Goal: Task Accomplishment & Management: Complete application form

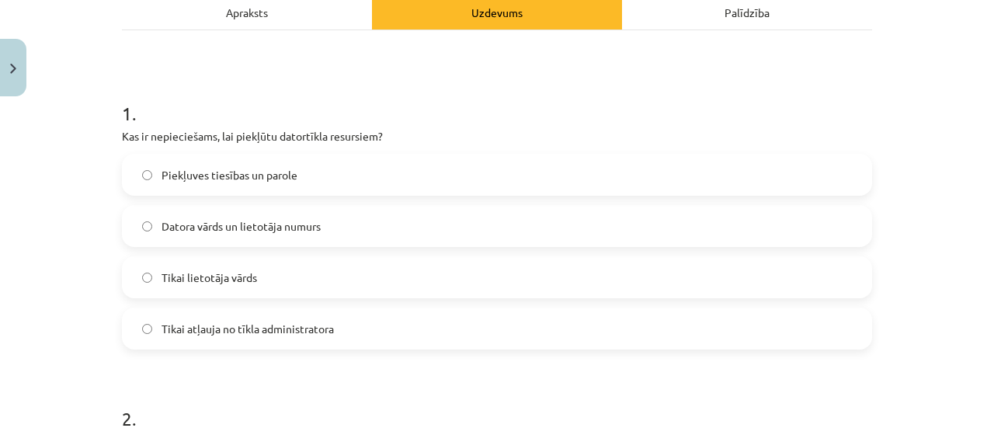
scroll to position [180, 0]
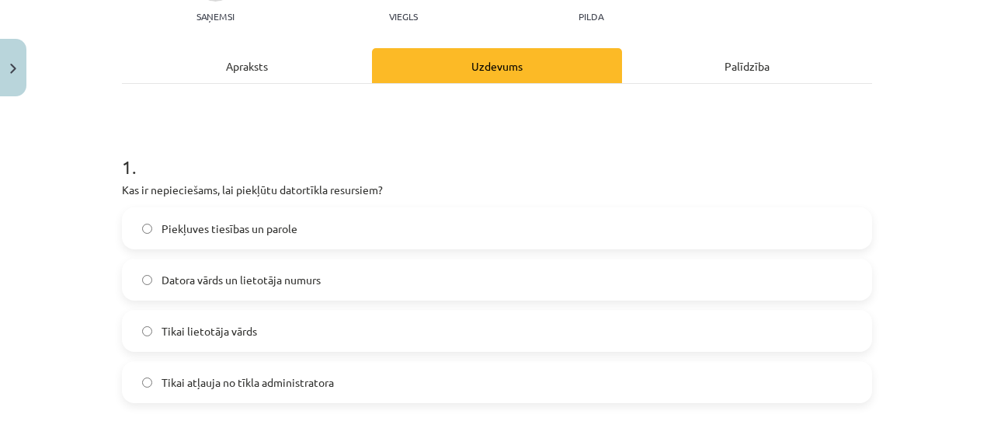
click at [267, 66] on div "Apraksts" at bounding box center [247, 65] width 250 height 35
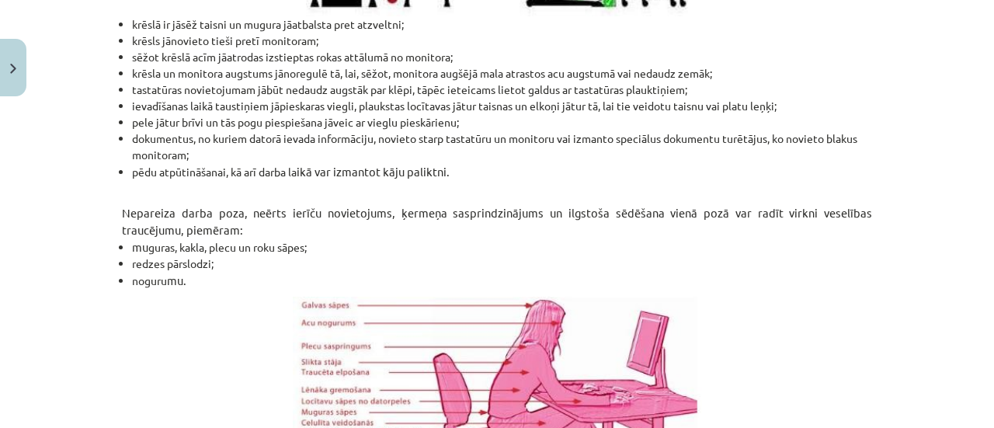
scroll to position [937, 0]
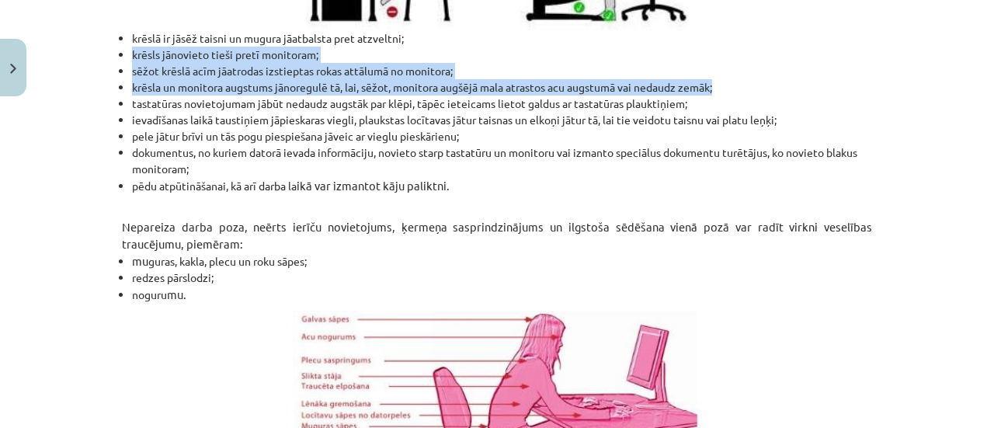
drag, startPoint x: 954, startPoint y: 94, endPoint x: 978, endPoint y: 24, distance: 73.9
click at [978, 24] on div "Mācību tēma: Datorikas - 10. klases 2. ieskaites mācību materiāls #2 Ergonomika…" at bounding box center [497, 214] width 994 height 428
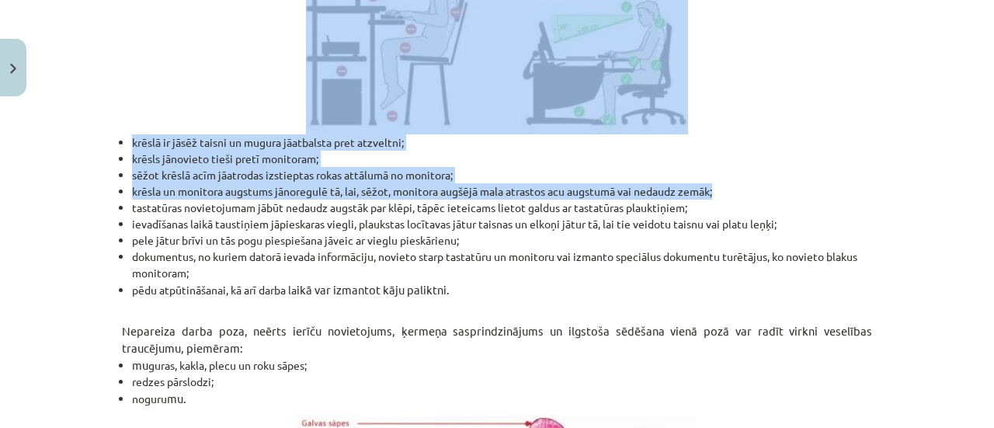
scroll to position [739, 0]
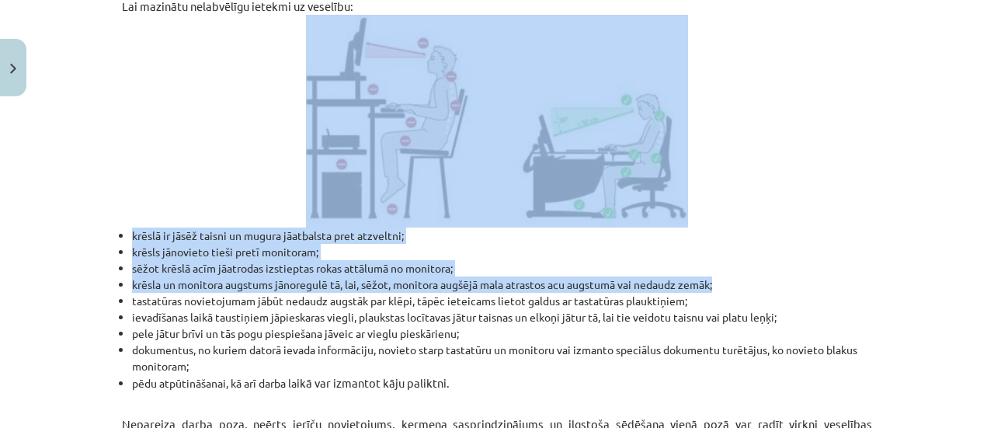
click at [917, 178] on div "Mācību tēma: Datorikas - 10. klases 2. ieskaites mācību materiāls #2 Ergonomika…" at bounding box center [497, 214] width 994 height 428
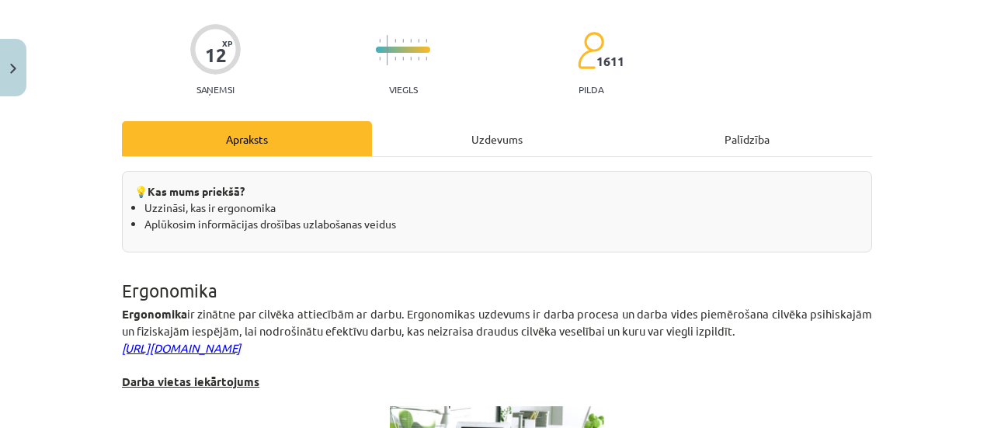
scroll to position [146, 0]
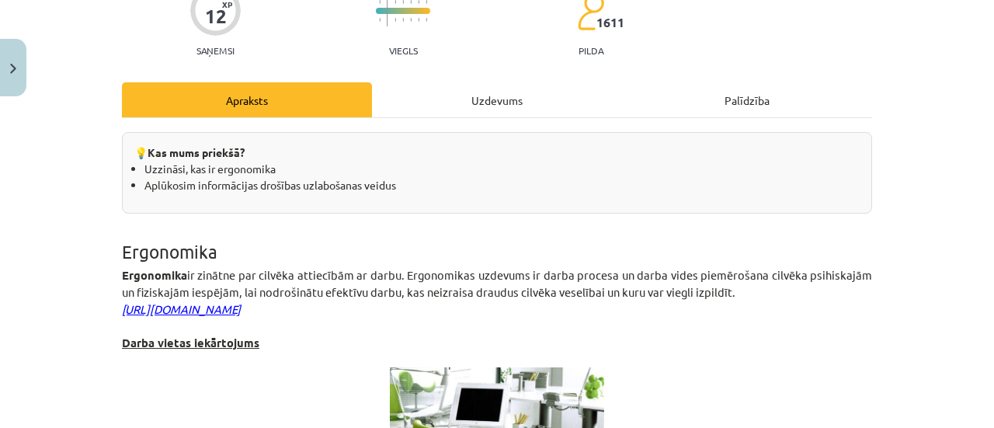
click at [491, 103] on div "Uzdevums" at bounding box center [497, 99] width 250 height 35
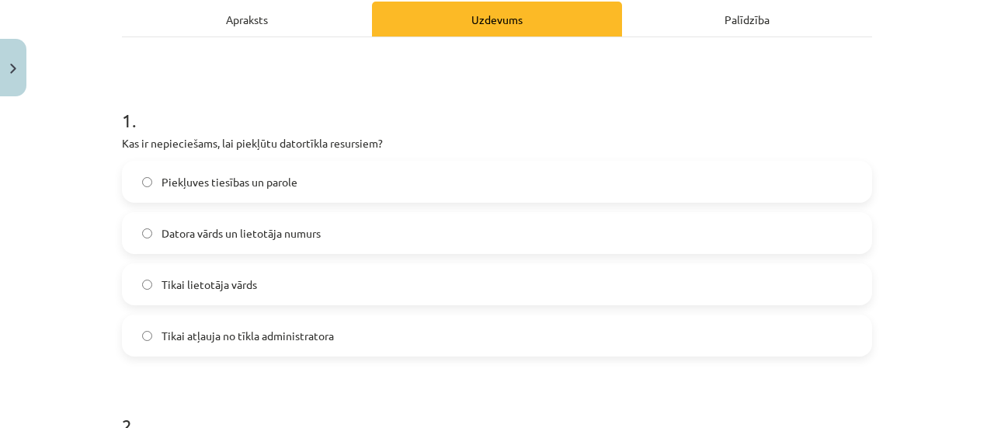
scroll to position [217, 0]
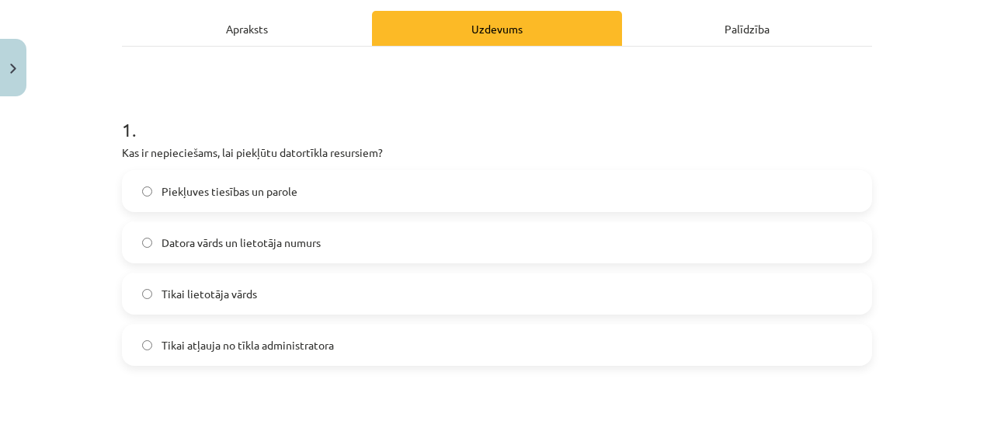
click at [344, 178] on label "Piekļuves tiesības un parole" at bounding box center [496, 191] width 747 height 39
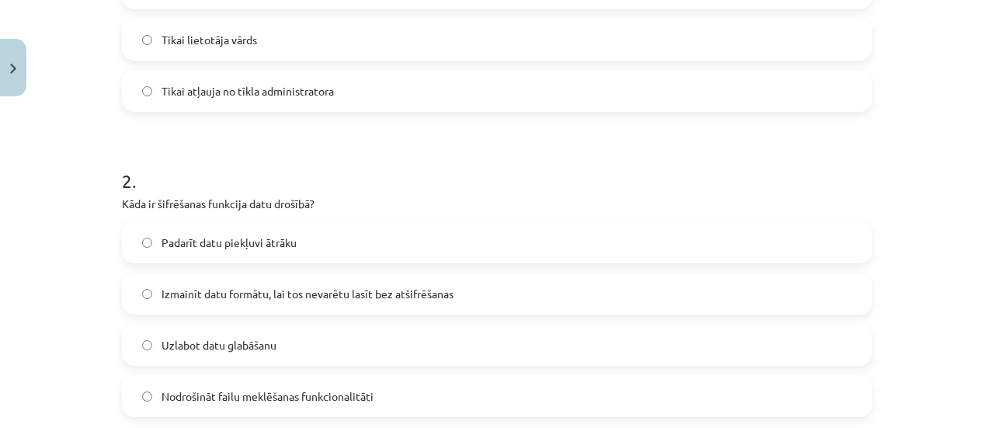
scroll to position [468, 0]
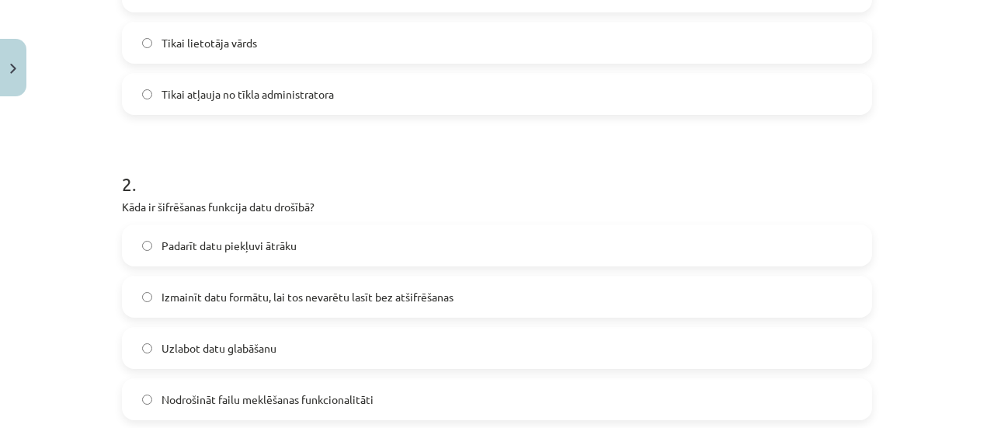
click at [562, 297] on label "Izmainīt datu formātu, lai tos nevarētu lasīt bez atšifrēšanas" at bounding box center [496, 296] width 747 height 39
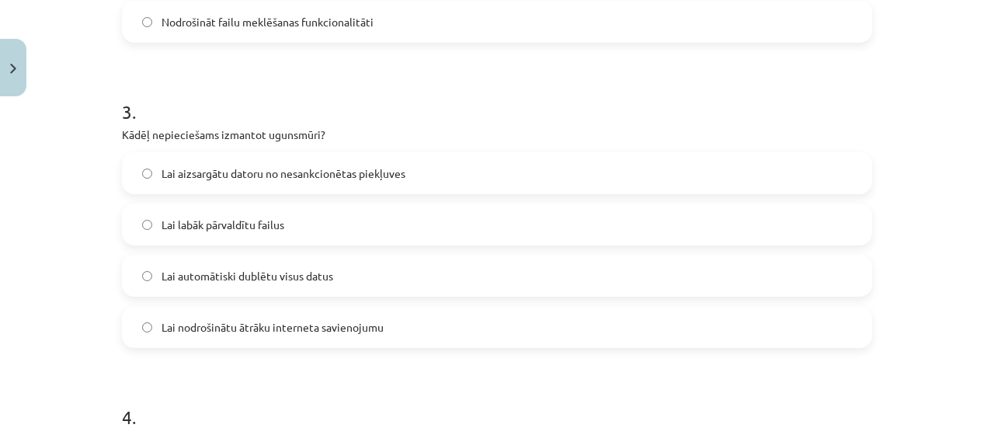
scroll to position [834, 0]
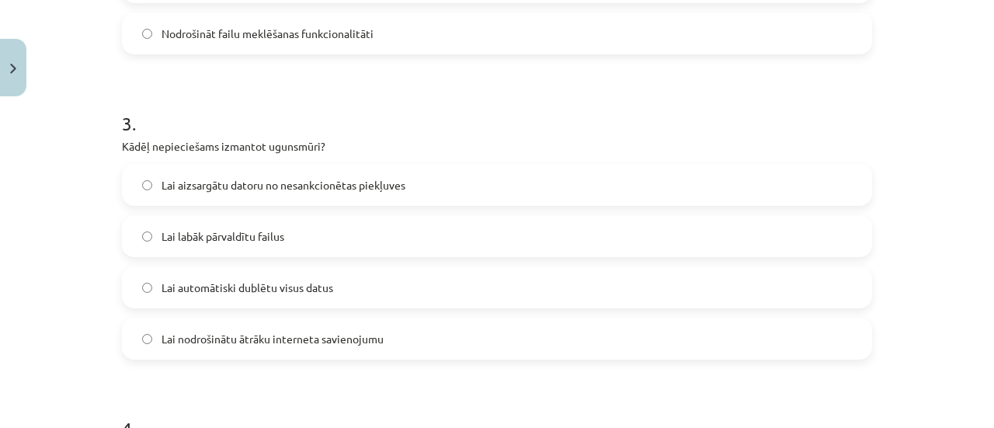
click at [498, 188] on label "Lai aizsargātu datoru no nesankcionētas piekļuves" at bounding box center [496, 184] width 747 height 39
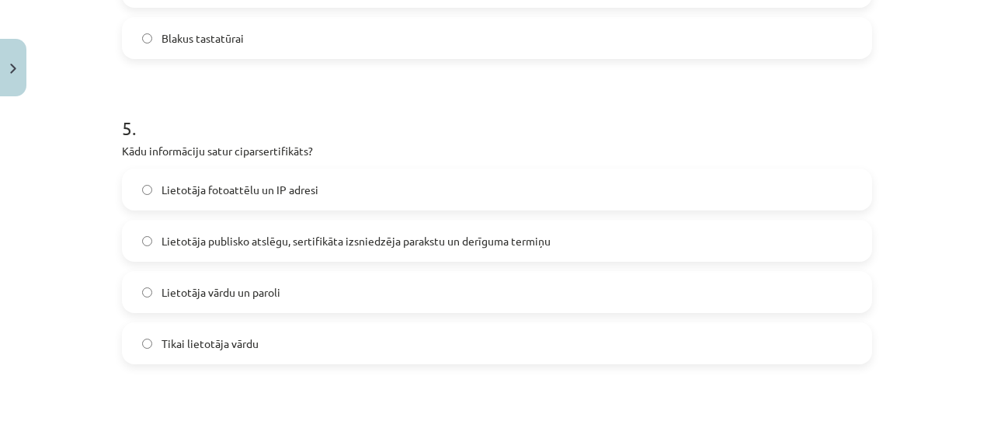
scroll to position [1437, 0]
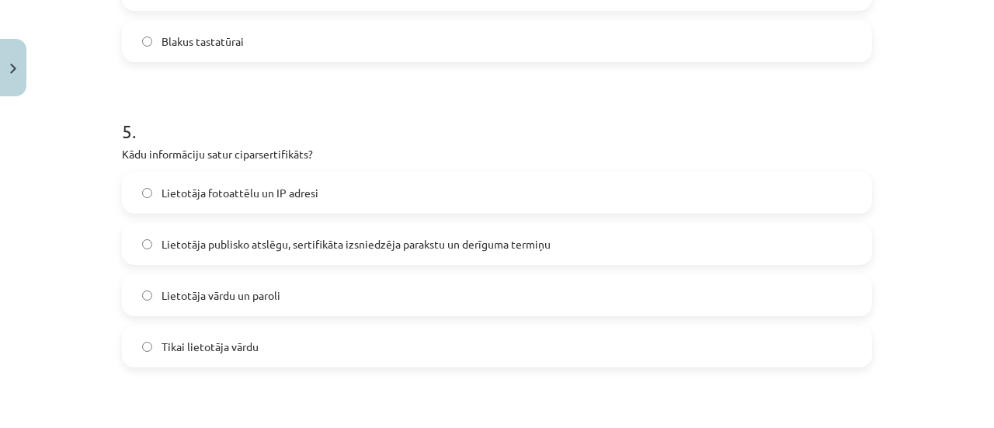
click at [526, 237] on span "Lietotāja publisko atslēgu, sertifikāta izsniedzēja parakstu un derīguma termiņu" at bounding box center [356, 244] width 389 height 16
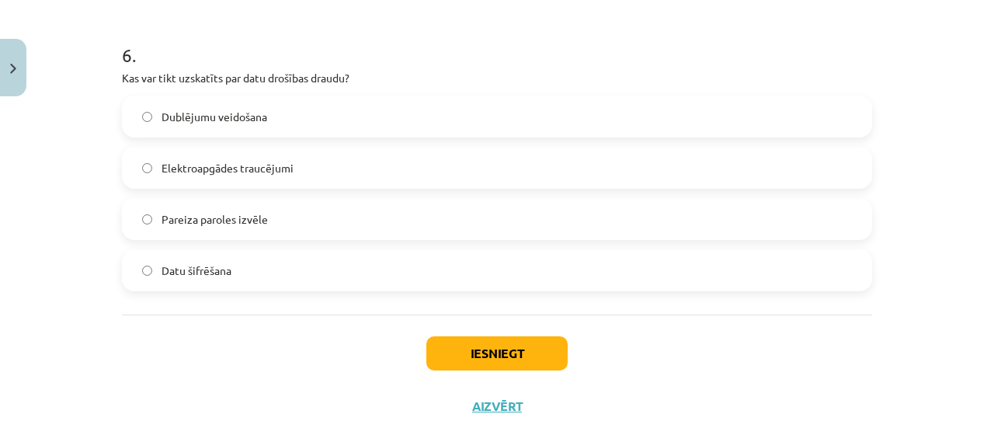
scroll to position [1812, 0]
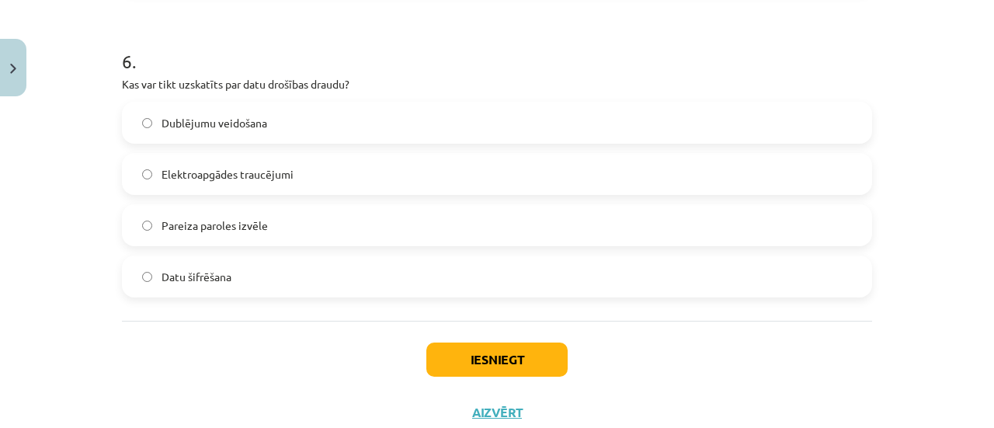
click at [297, 181] on label "Elektroapgādes traucējumi" at bounding box center [496, 174] width 747 height 39
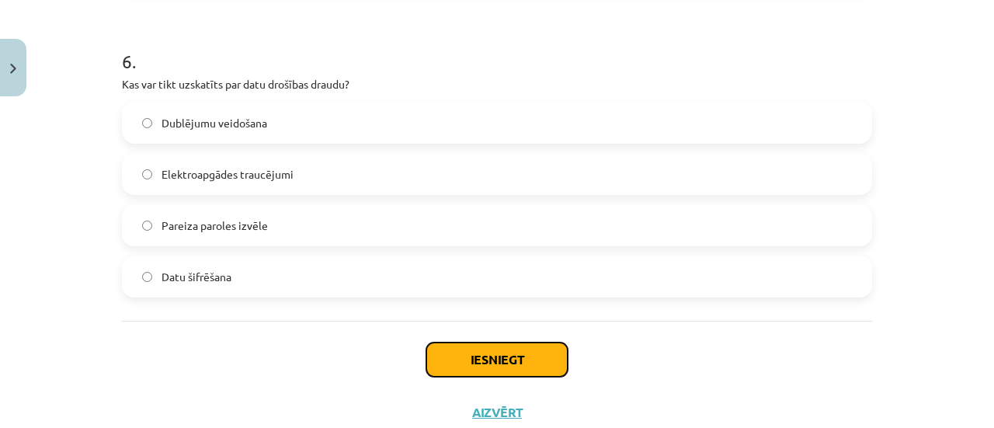
click at [499, 367] on button "Iesniegt" at bounding box center [496, 360] width 141 height 34
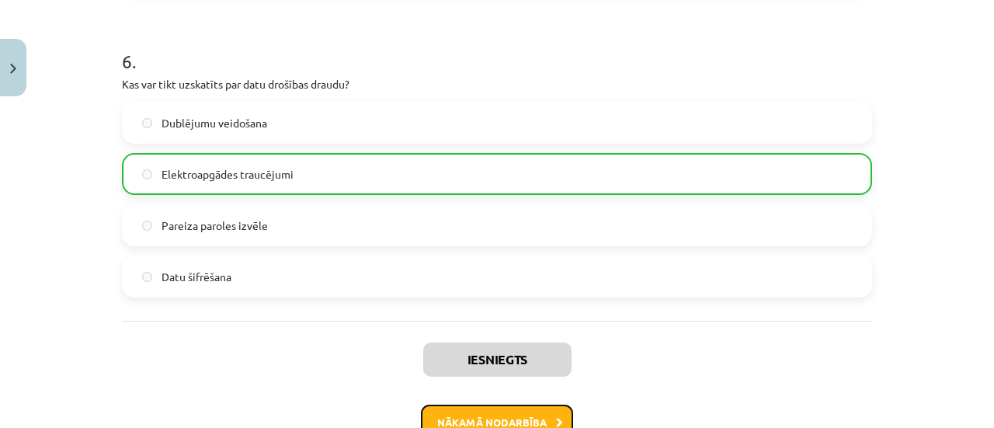
click at [483, 417] on button "Nākamā nodarbība" at bounding box center [497, 423] width 152 height 36
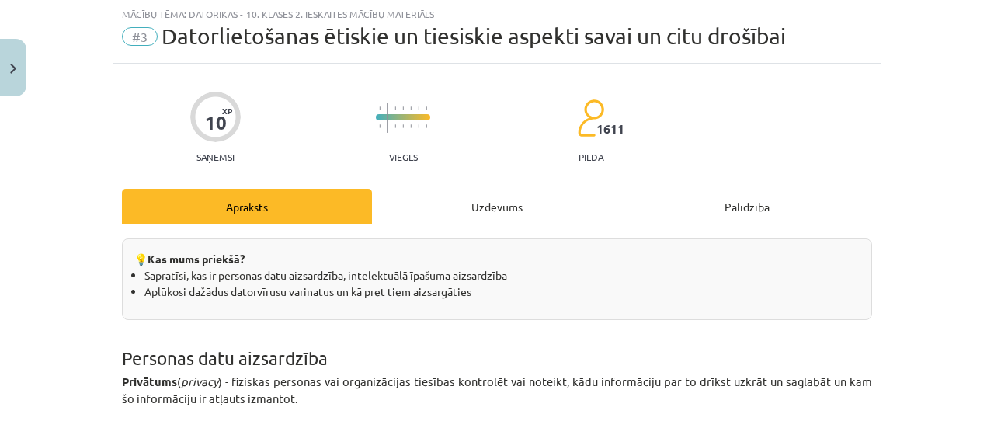
scroll to position [39, 0]
click at [489, 207] on div "Uzdevums" at bounding box center [497, 207] width 250 height 35
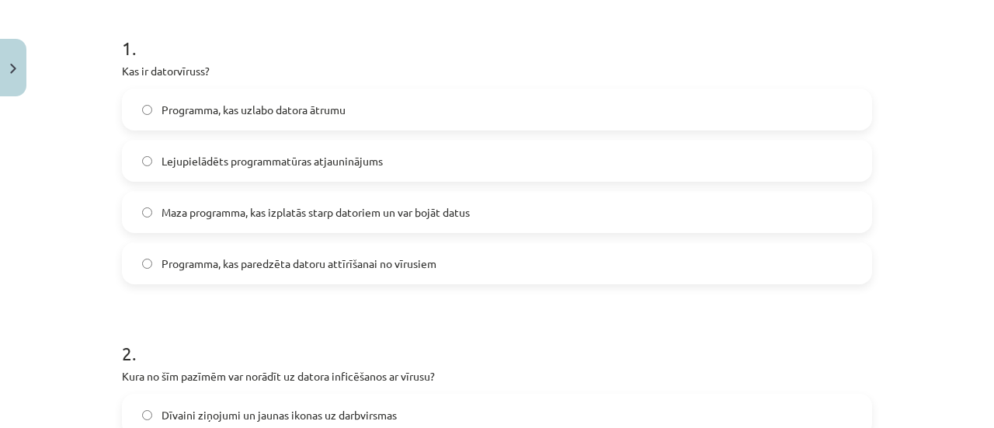
scroll to position [294, 0]
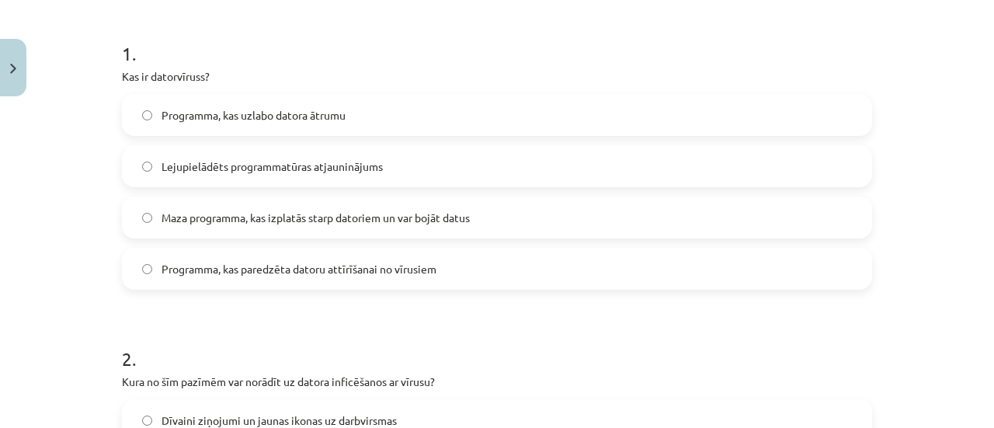
click at [460, 224] on label "Maza programma, kas izplatās starp datoriem un var bojāt datus" at bounding box center [496, 217] width 747 height 39
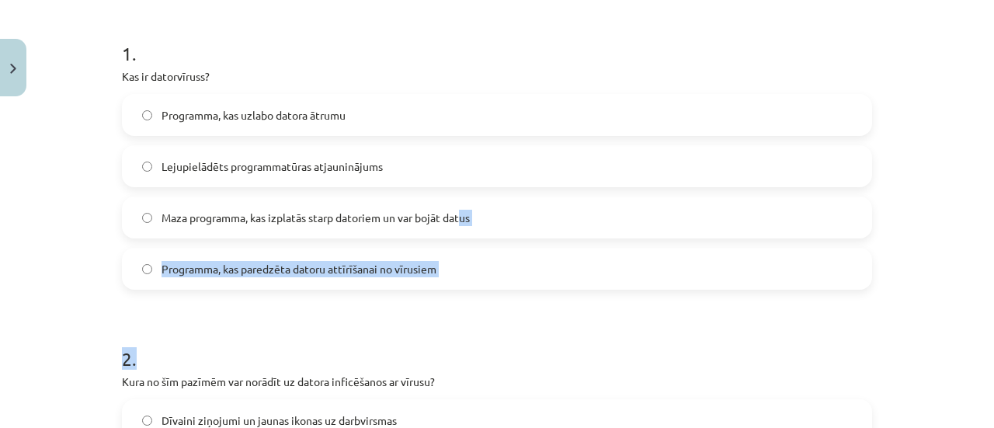
drag, startPoint x: 460, startPoint y: 224, endPoint x: 857, endPoint y: 378, distance: 426.4
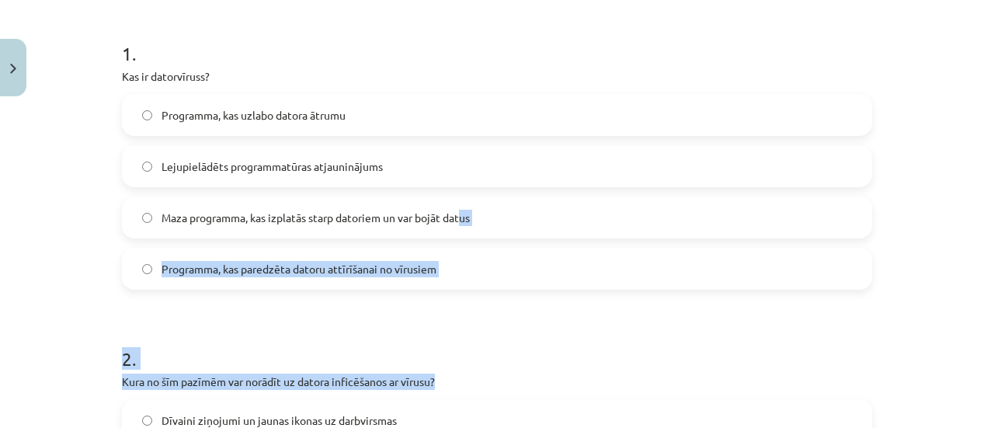
click at [739, 357] on h1 "2 ." at bounding box center [497, 345] width 750 height 48
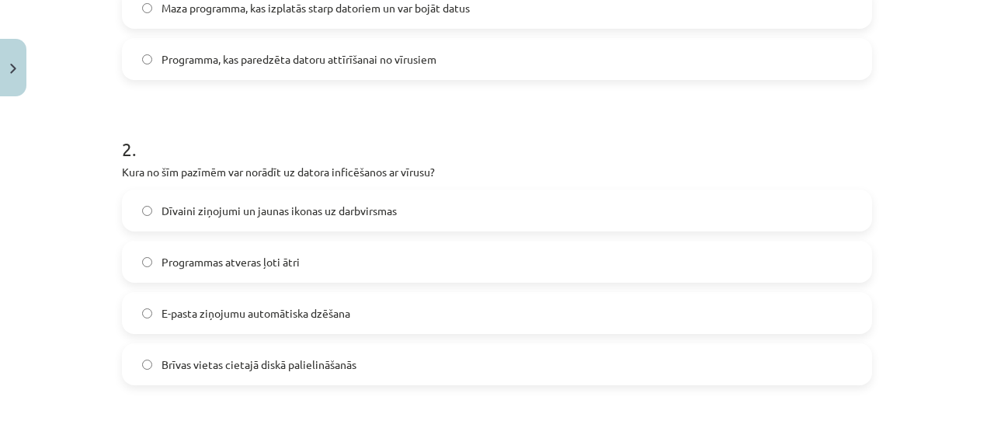
scroll to position [498, 0]
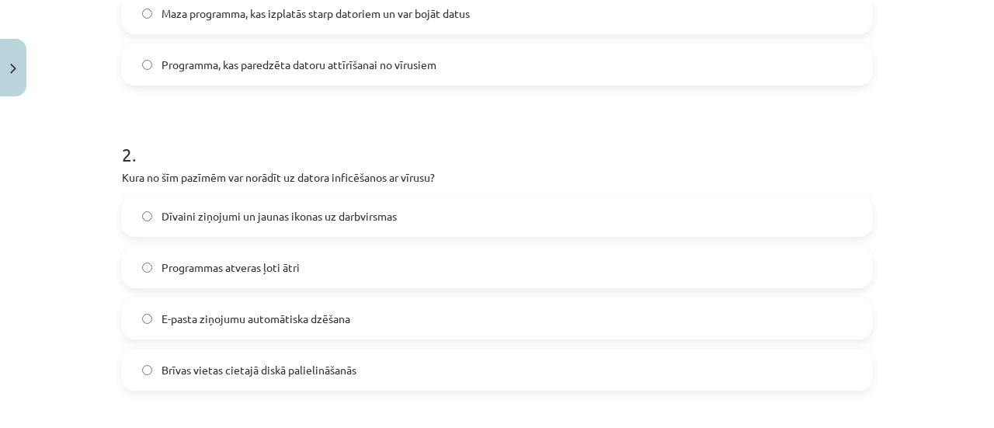
click at [359, 205] on label "Dīvaini ziņojumi un jaunas ikonas uz darbvirsmas" at bounding box center [496, 216] width 747 height 39
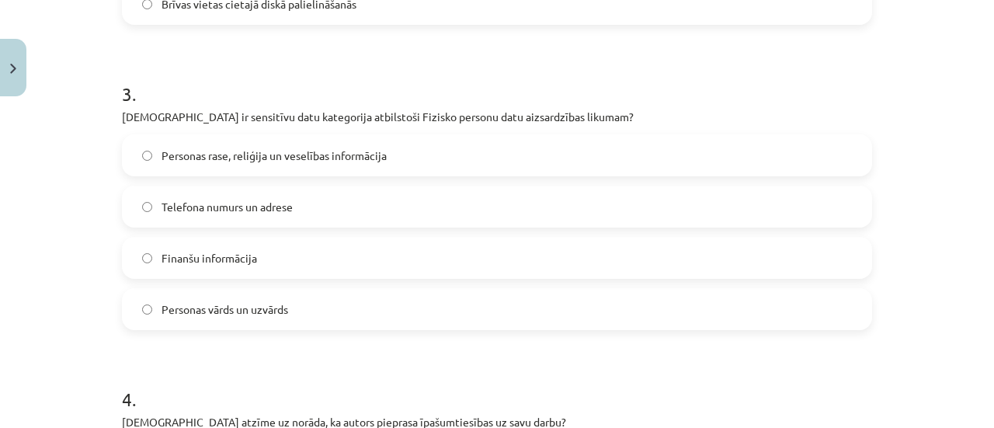
scroll to position [856, 0]
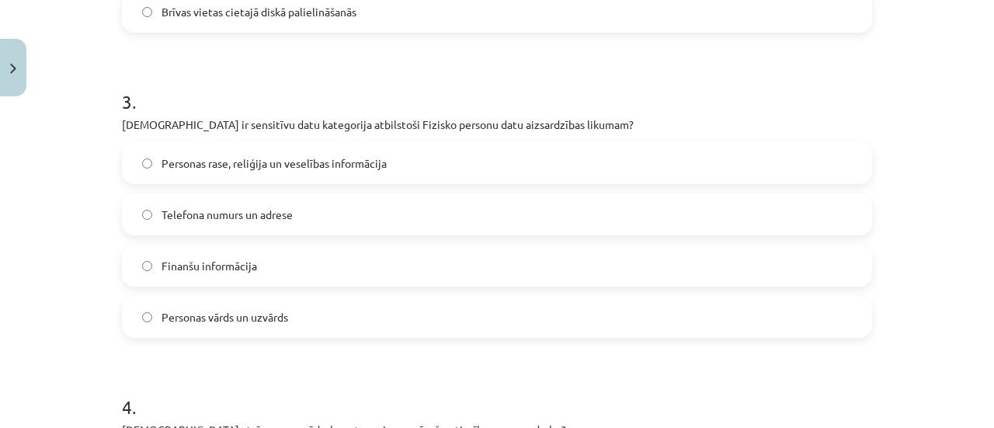
click at [401, 215] on label "Telefona numurs un adrese" at bounding box center [496, 214] width 747 height 39
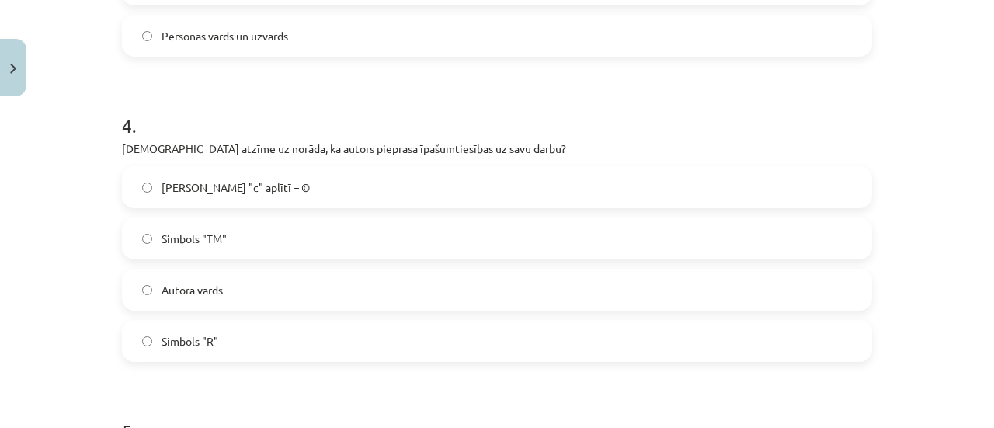
scroll to position [1129, 0]
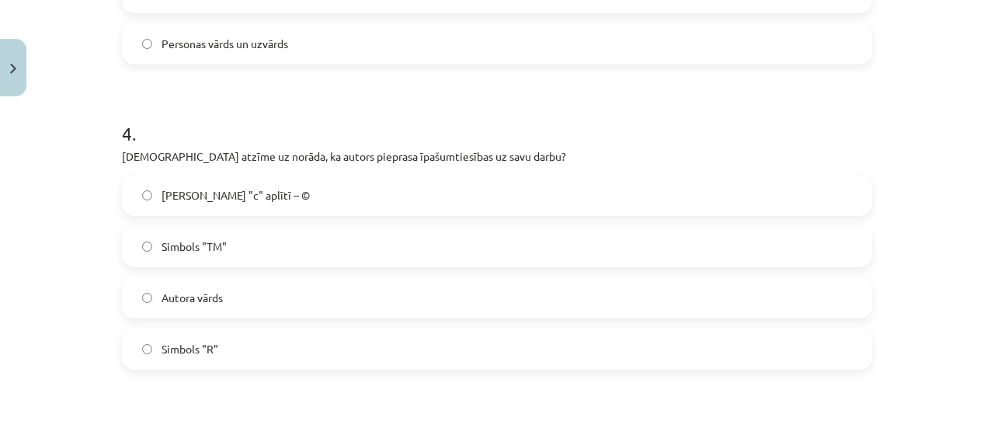
click at [310, 302] on label "Autora vārds" at bounding box center [496, 297] width 747 height 39
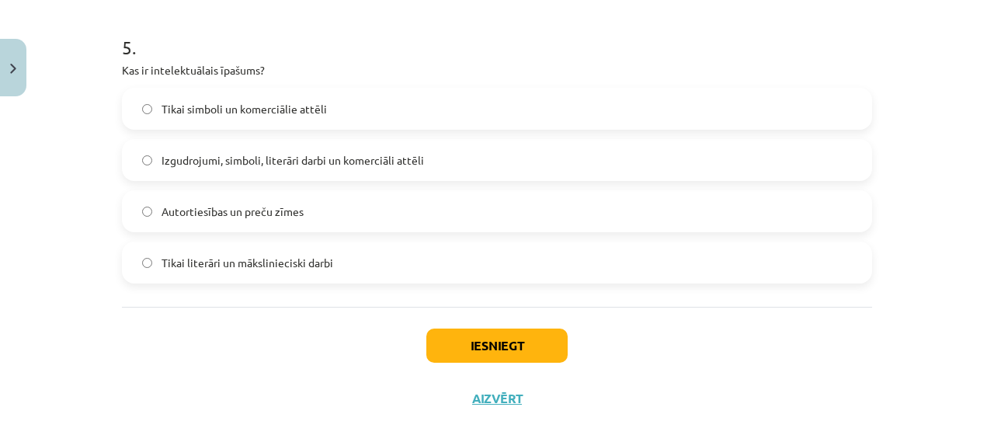
scroll to position [1522, 0]
click at [453, 116] on label "Tikai simboli un komerciālie attēli" at bounding box center [496, 108] width 747 height 39
click at [518, 354] on button "Iesniegt" at bounding box center [496, 345] width 141 height 34
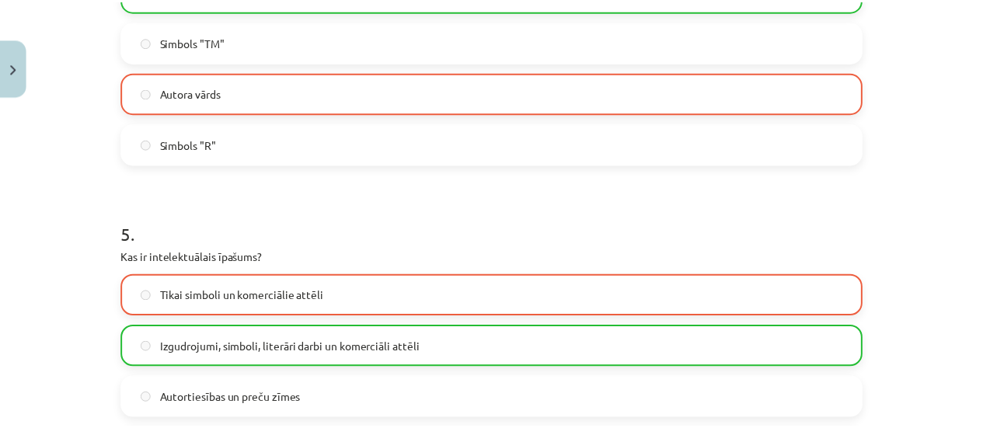
scroll to position [1583, 0]
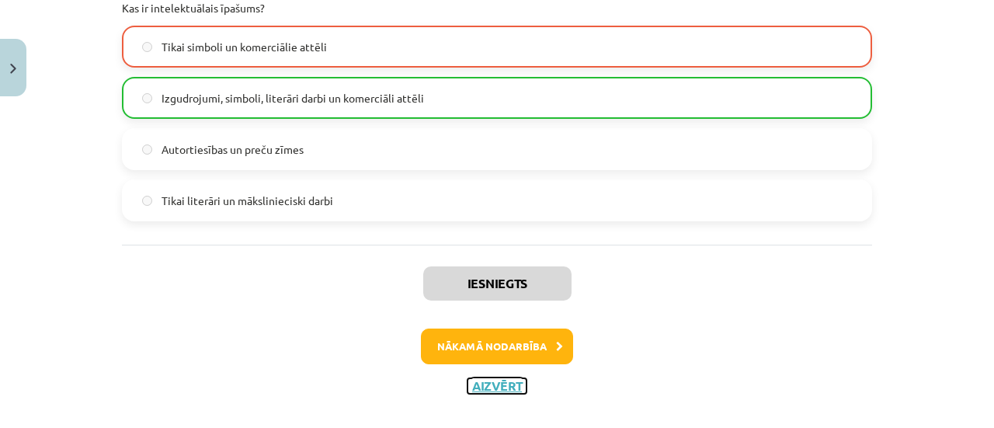
click at [510, 384] on button "Aizvērt" at bounding box center [497, 386] width 59 height 16
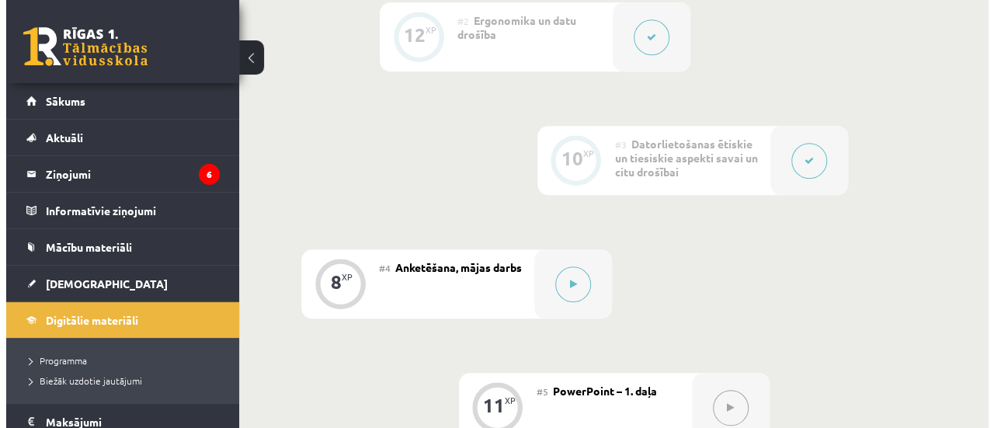
scroll to position [641, 0]
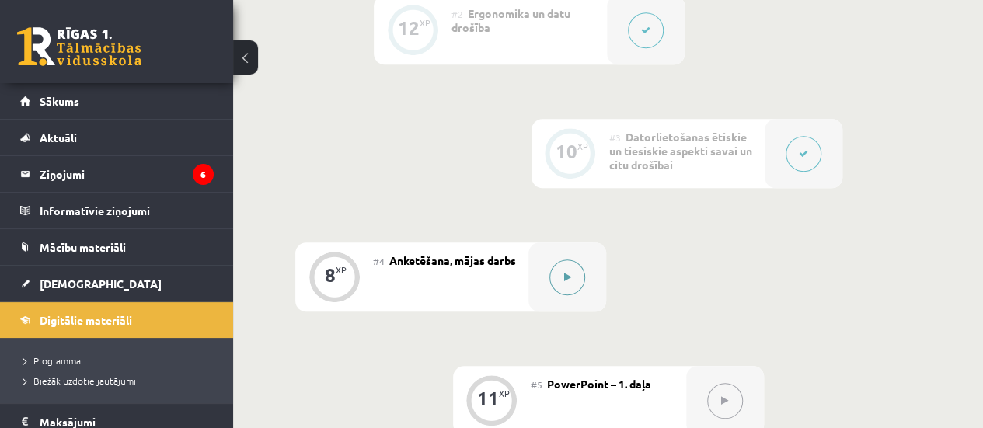
click at [573, 281] on button at bounding box center [567, 277] width 36 height 36
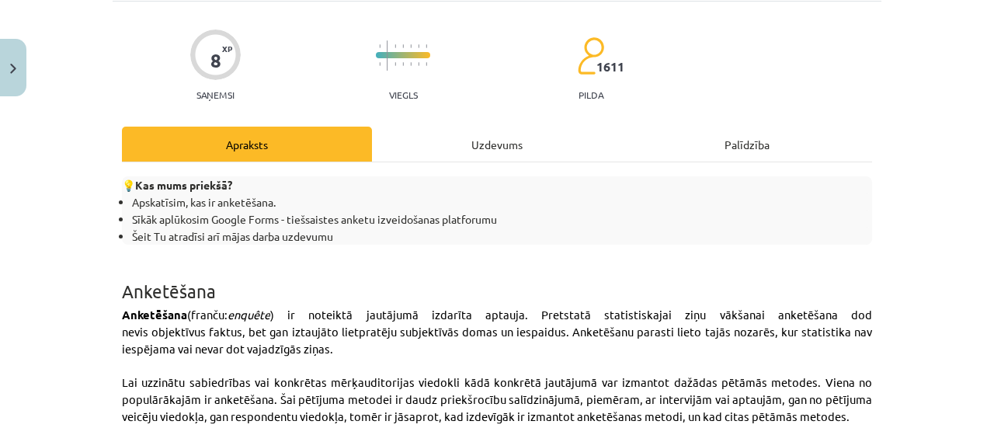
scroll to position [65, 0]
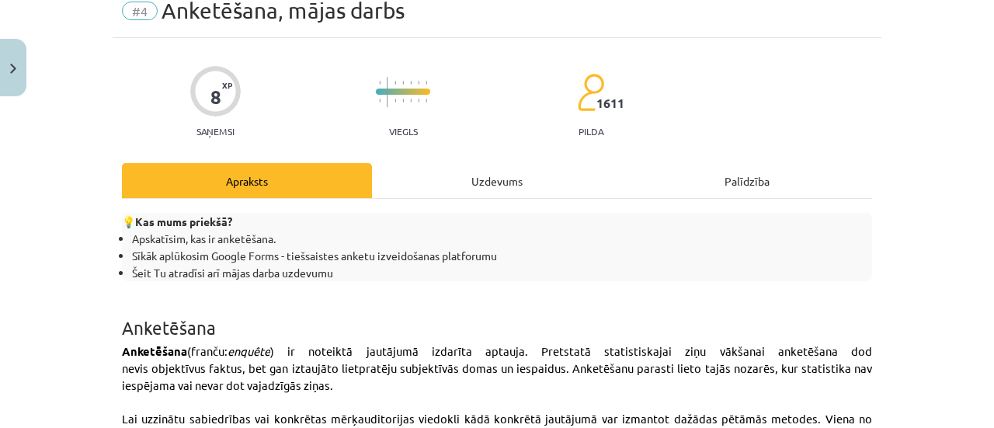
click at [479, 174] on div "Uzdevums" at bounding box center [497, 180] width 250 height 35
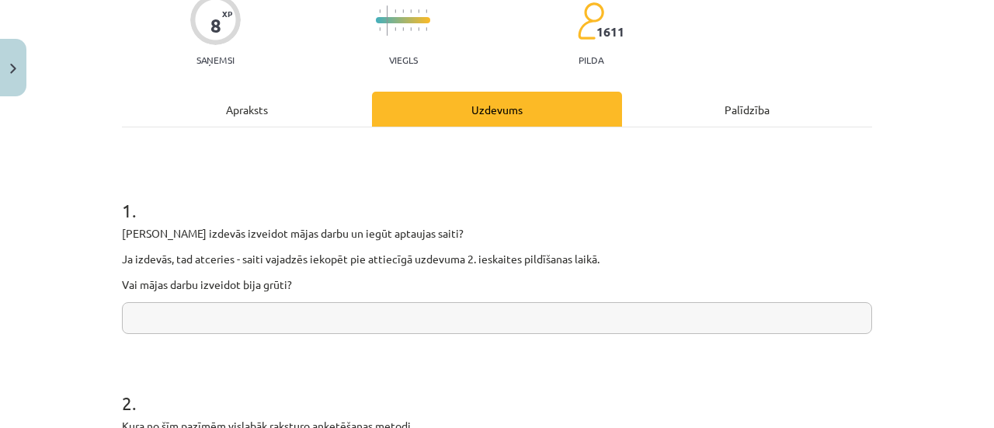
scroll to position [151, 0]
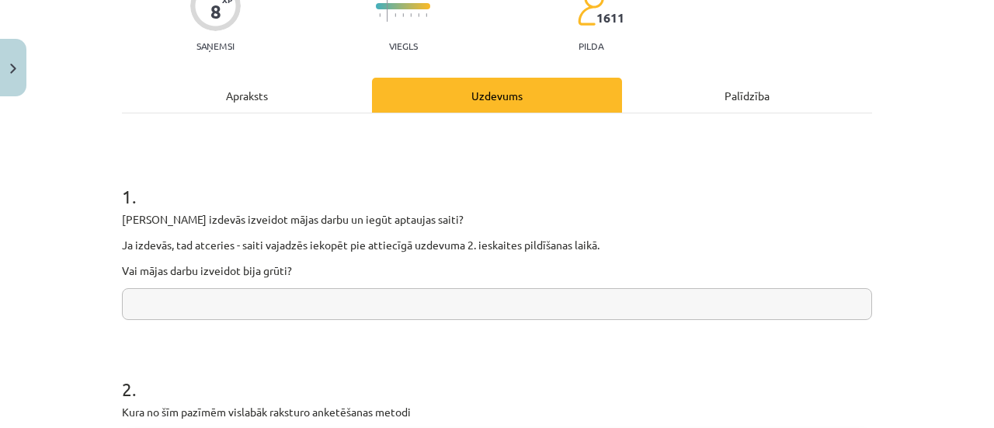
click at [277, 93] on div "Apraksts" at bounding box center [247, 95] width 250 height 35
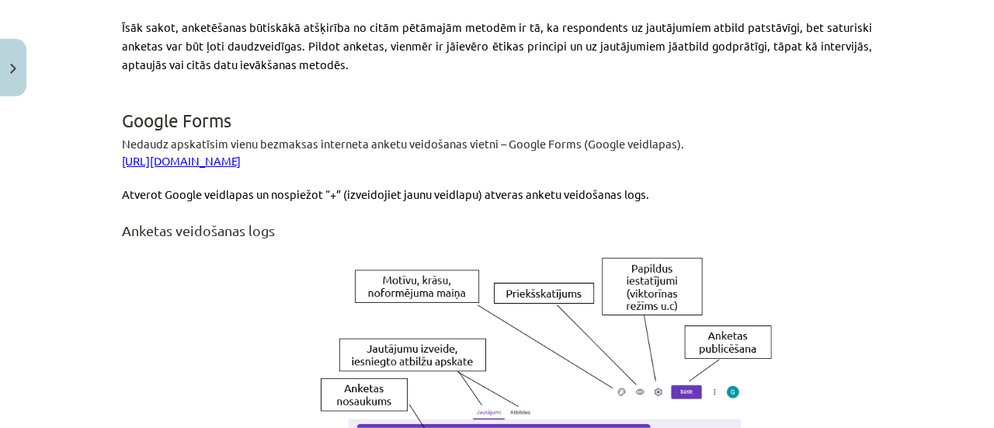
scroll to position [1022, 0]
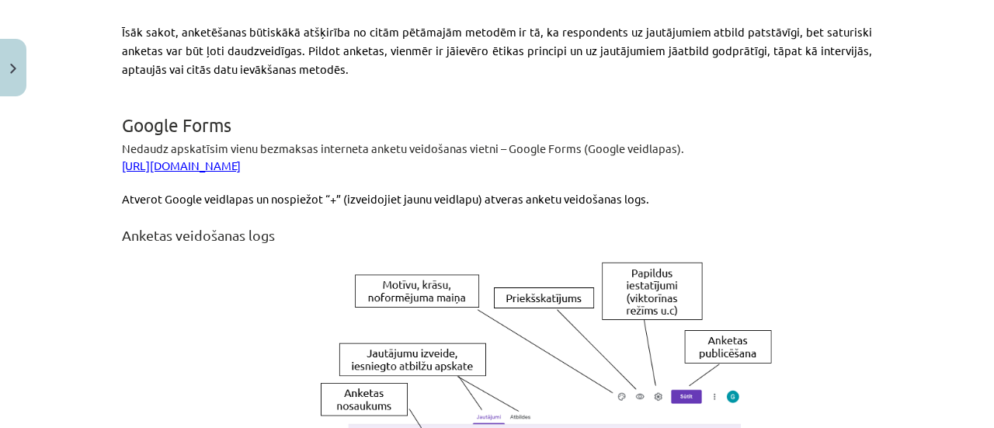
click at [241, 158] on link "https://www.google.com/intl/lv/forms/about/" at bounding box center [181, 165] width 119 height 15
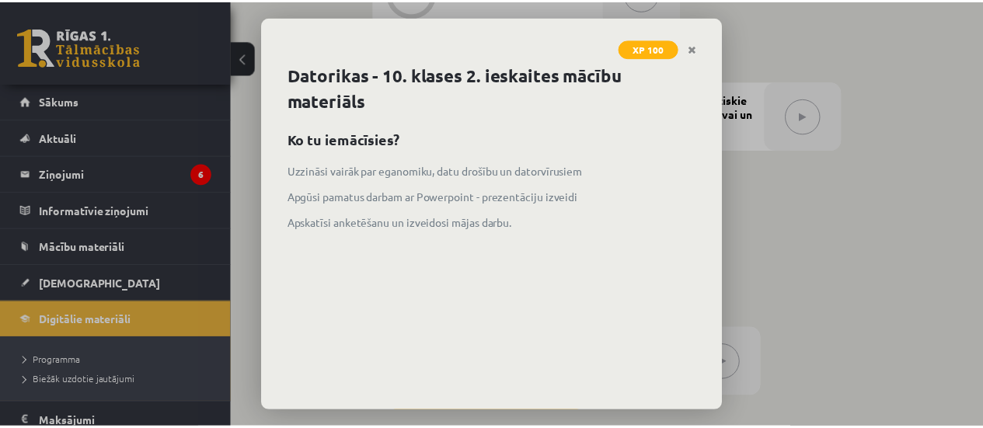
scroll to position [75, 0]
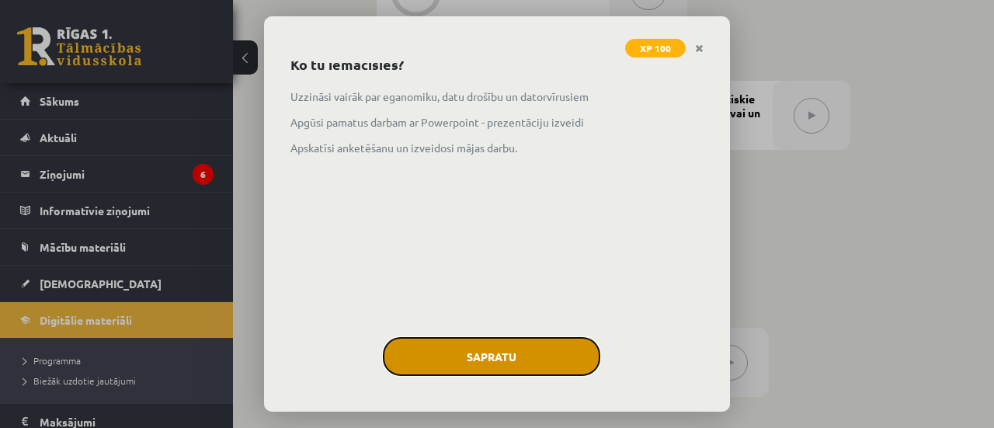
click at [482, 348] on button "Sapratu" at bounding box center [491, 356] width 217 height 39
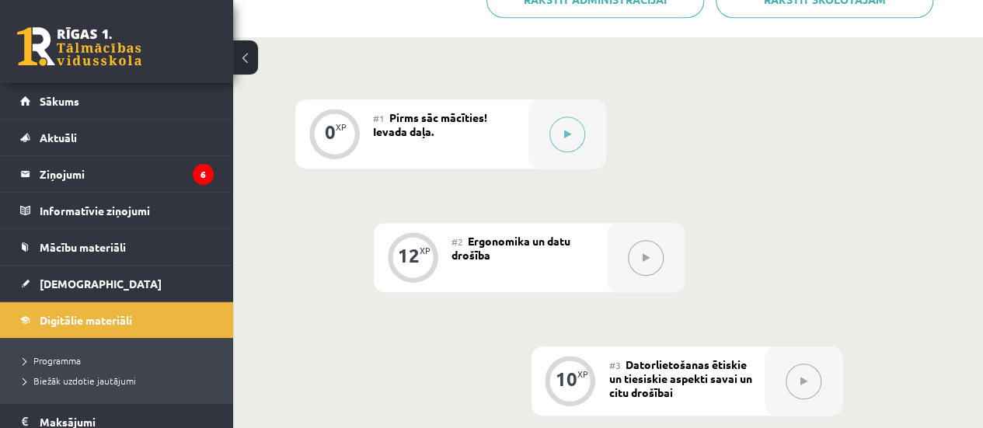
scroll to position [399, 0]
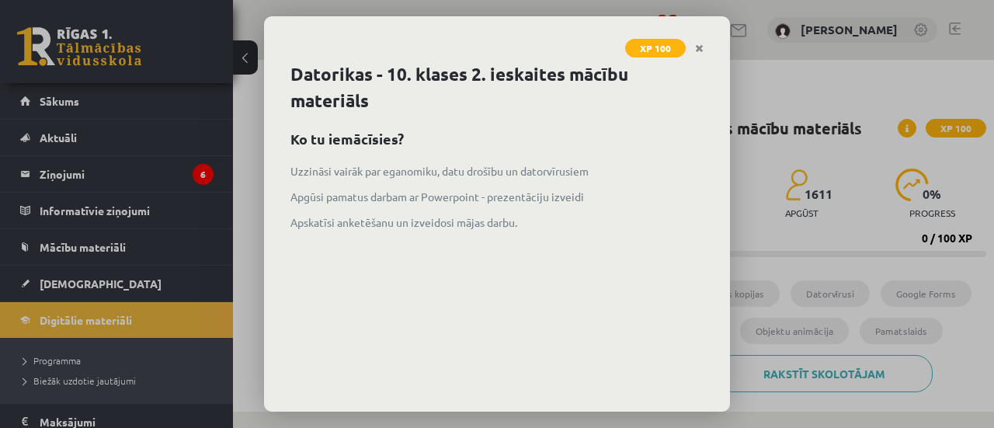
scroll to position [350, 0]
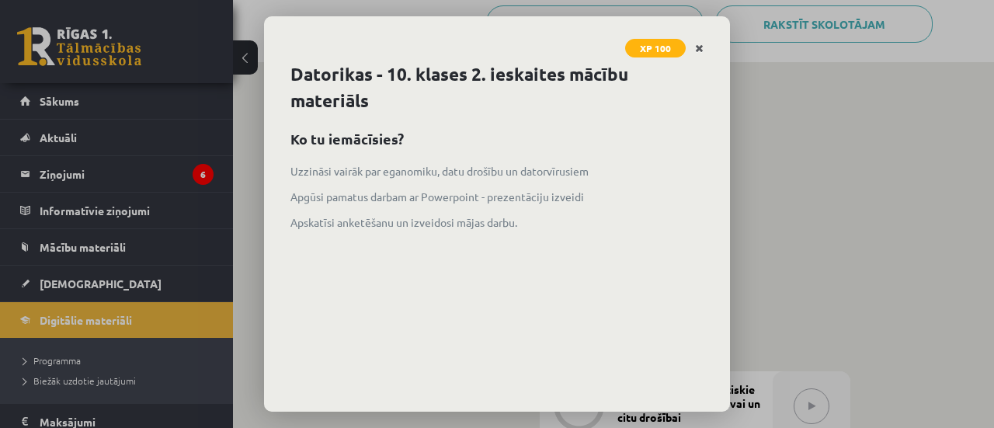
click at [693, 47] on link "Close" at bounding box center [699, 48] width 27 height 30
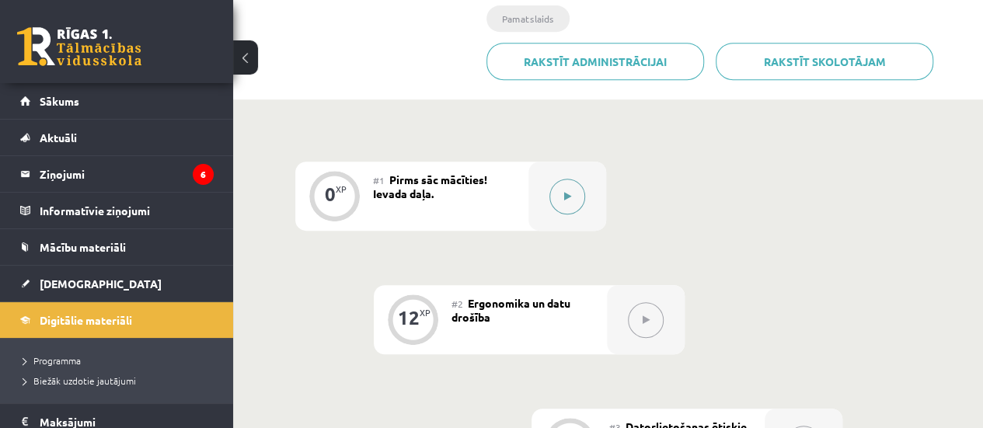
click at [572, 192] on button at bounding box center [567, 197] width 36 height 36
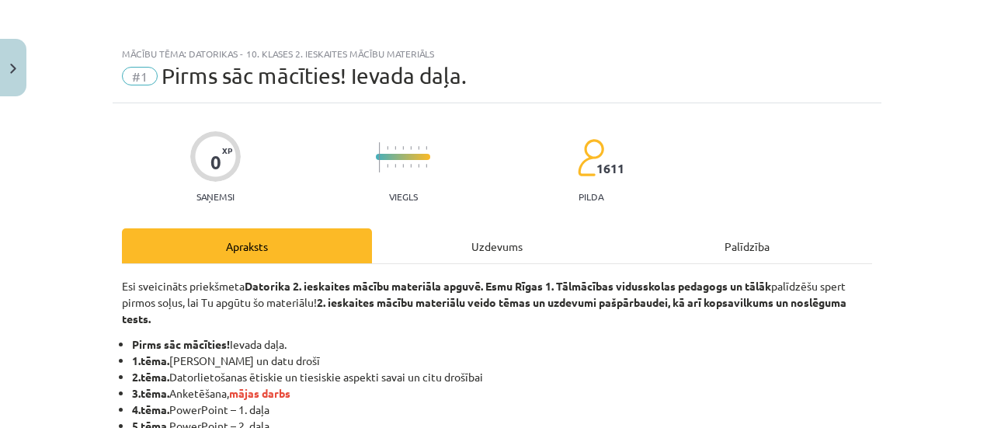
click at [483, 249] on div "Uzdevums" at bounding box center [497, 245] width 250 height 35
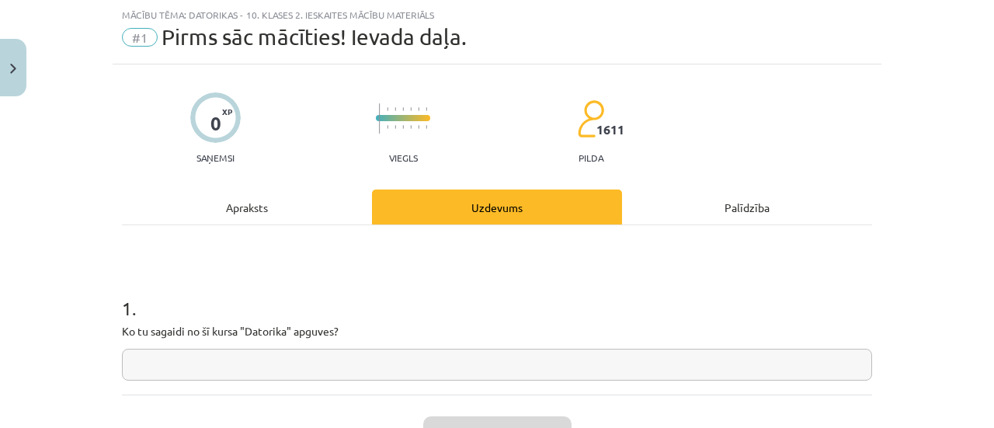
scroll to position [148, 0]
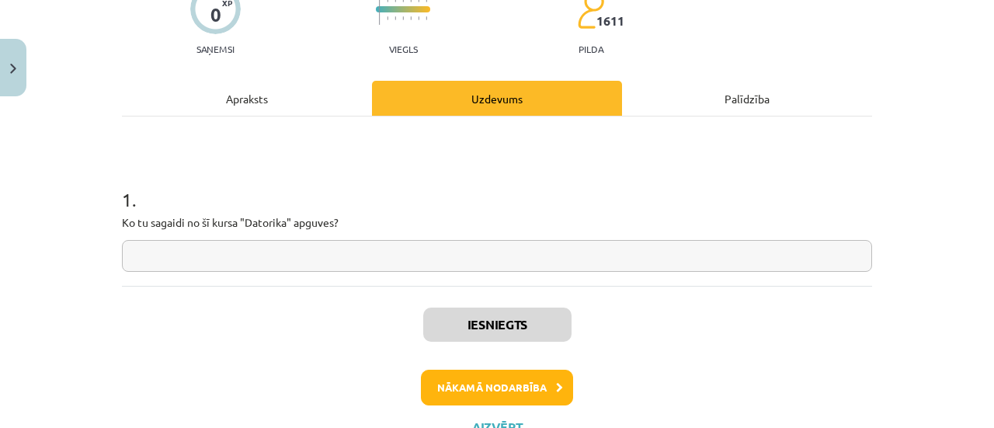
click at [149, 223] on p "Ko tu sagaidi no šī kursa "Datorika" apguves?" at bounding box center [497, 222] width 750 height 16
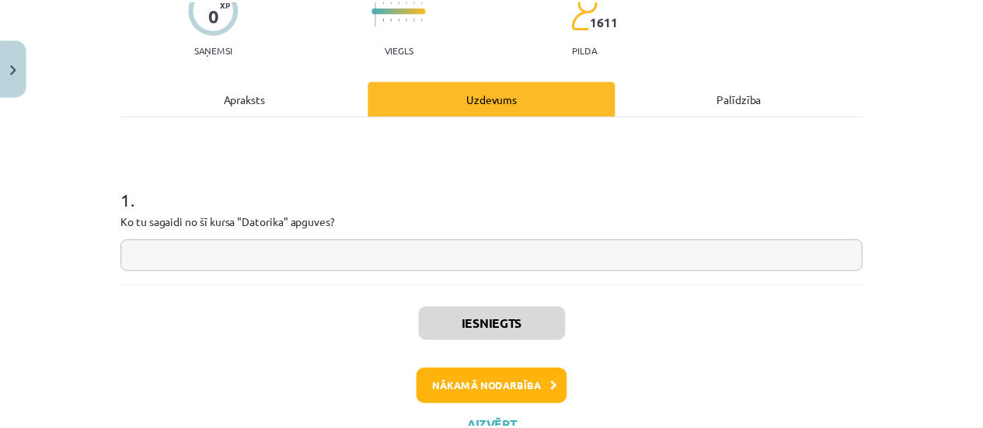
scroll to position [151, 0]
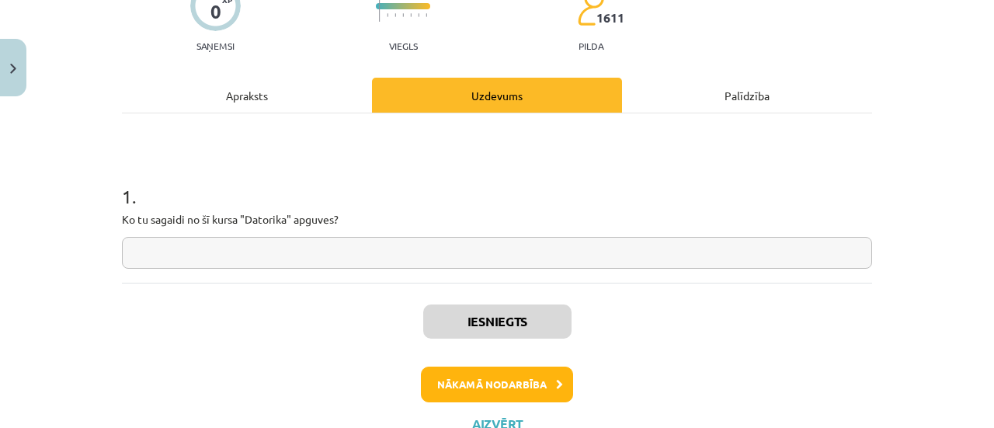
click at [229, 205] on div "1 . Ko tu sagaidi no šī kursa "Datorika" apguves?" at bounding box center [497, 213] width 750 height 110
click at [500, 420] on button "Aizvērt" at bounding box center [497, 424] width 59 height 16
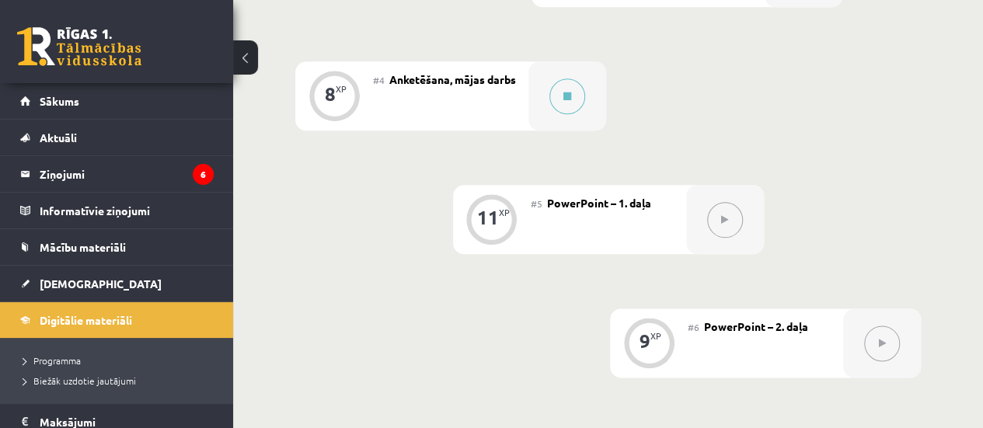
scroll to position [820, 0]
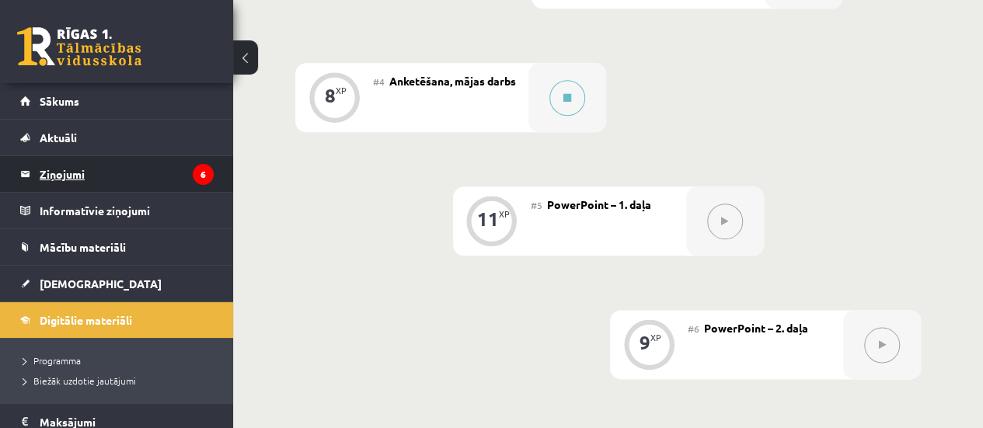
click at [155, 176] on legend "Ziņojumi 6" at bounding box center [127, 174] width 174 height 36
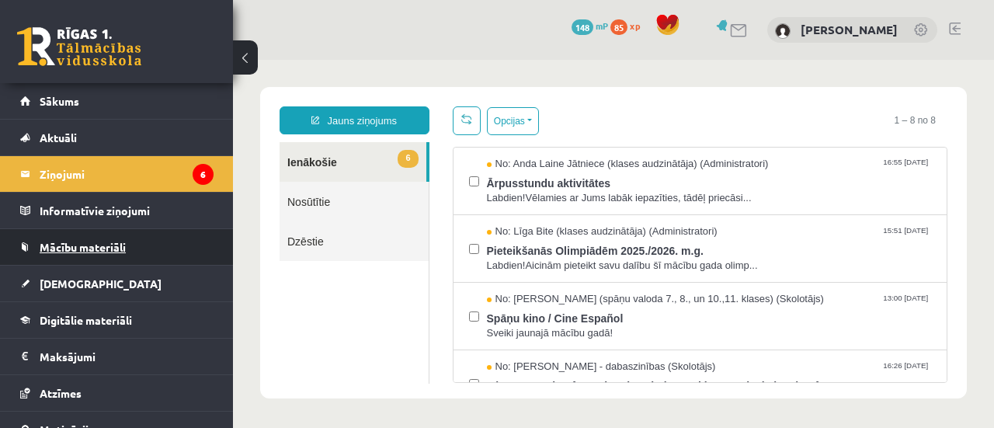
click at [103, 258] on link "Mācību materiāli" at bounding box center [116, 247] width 193 height 36
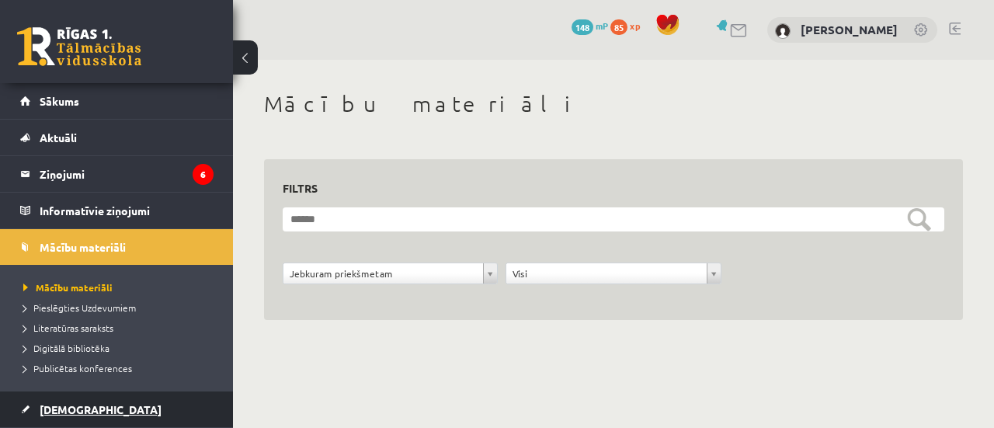
click at [71, 412] on span "[DEMOGRAPHIC_DATA]" at bounding box center [101, 409] width 122 height 14
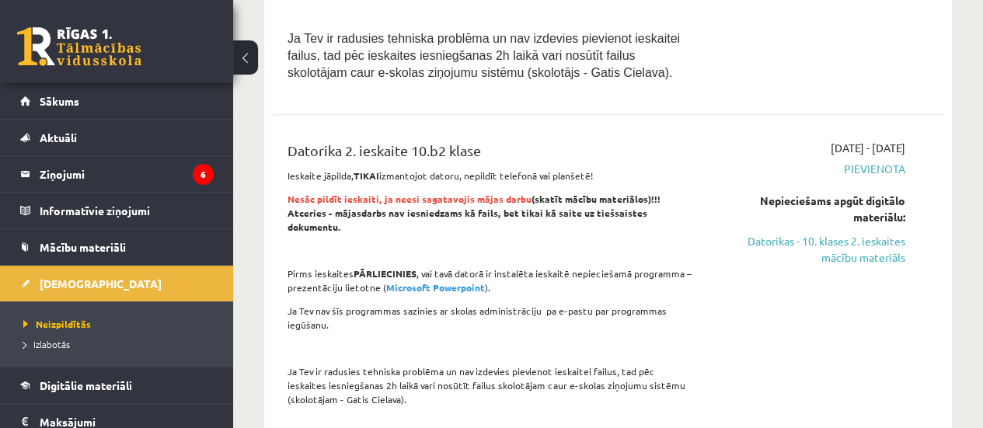
scroll to position [475, 0]
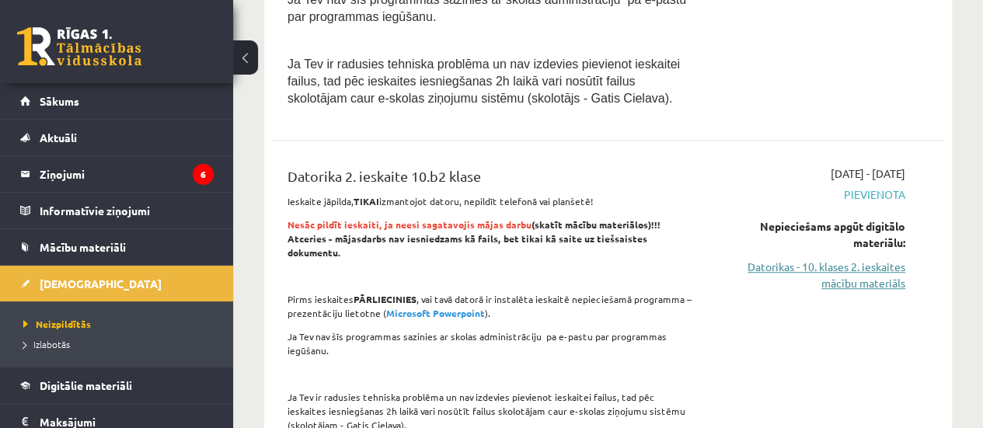
click at [854, 259] on link "Datorikas - 10. klases 2. ieskaites mācību materiāls" at bounding box center [810, 275] width 190 height 33
